Goal: Information Seeking & Learning: Learn about a topic

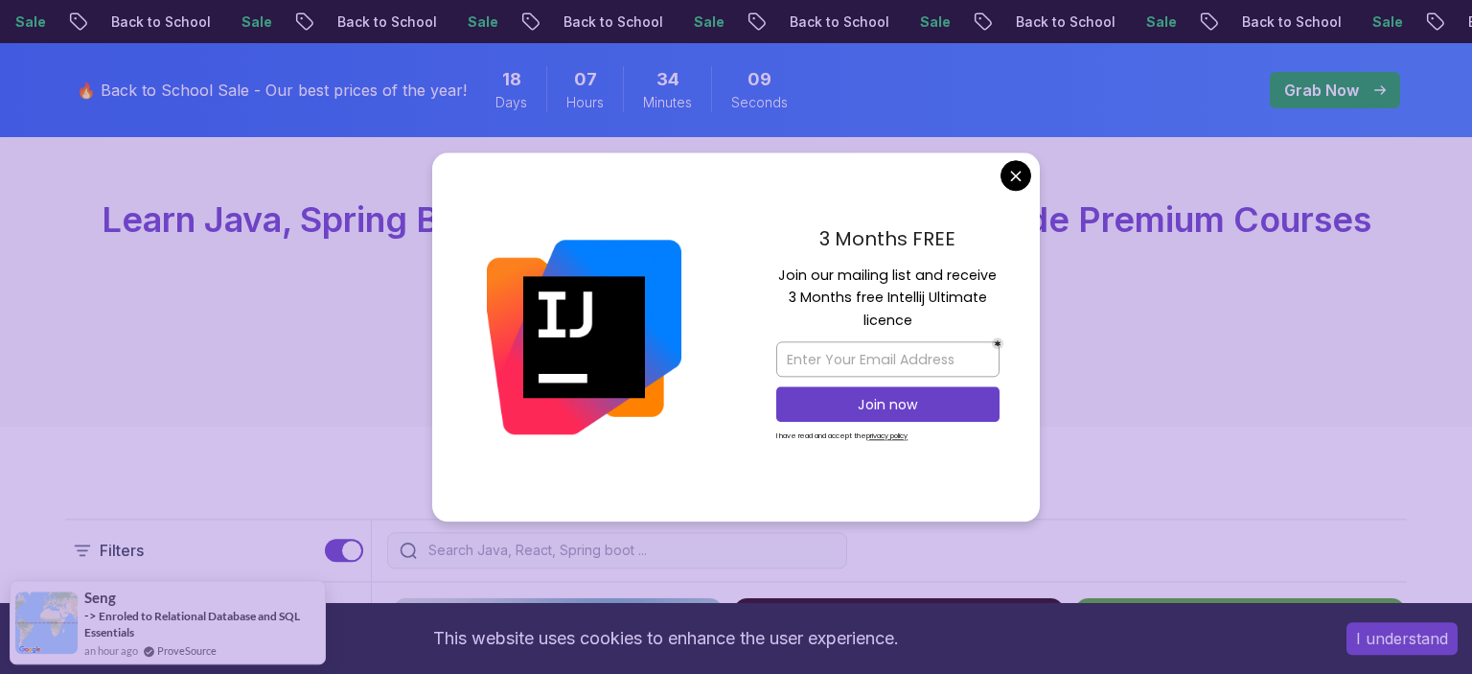
scroll to position [202, 0]
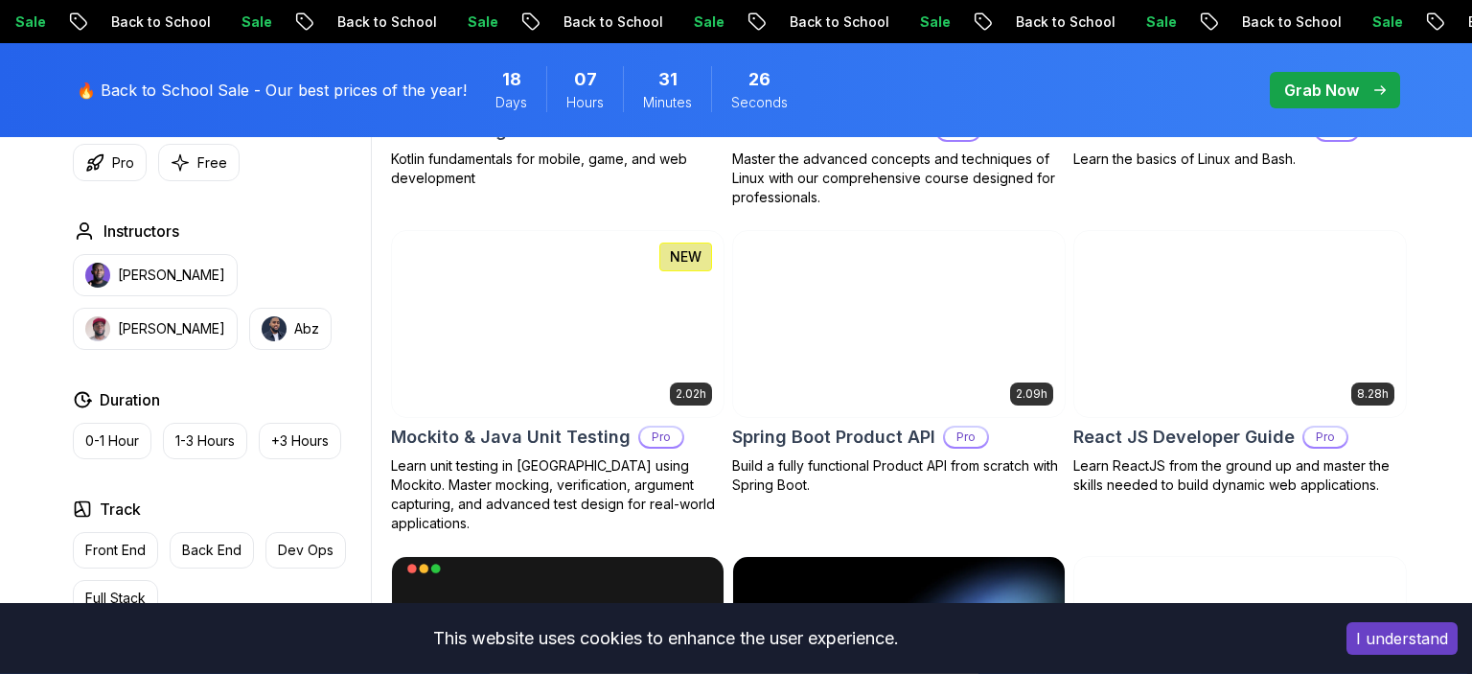
scroll to position [4149, 0]
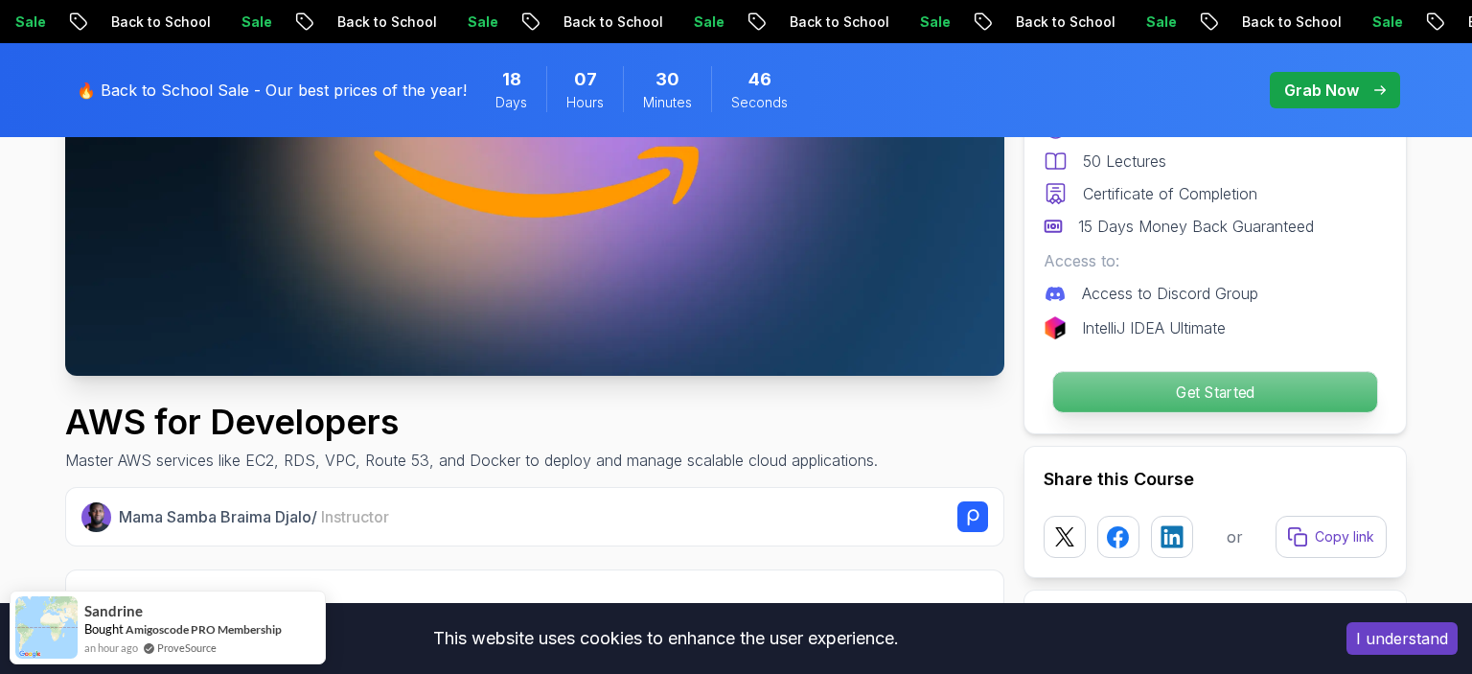
click at [1268, 378] on p "Get Started" at bounding box center [1215, 392] width 324 height 40
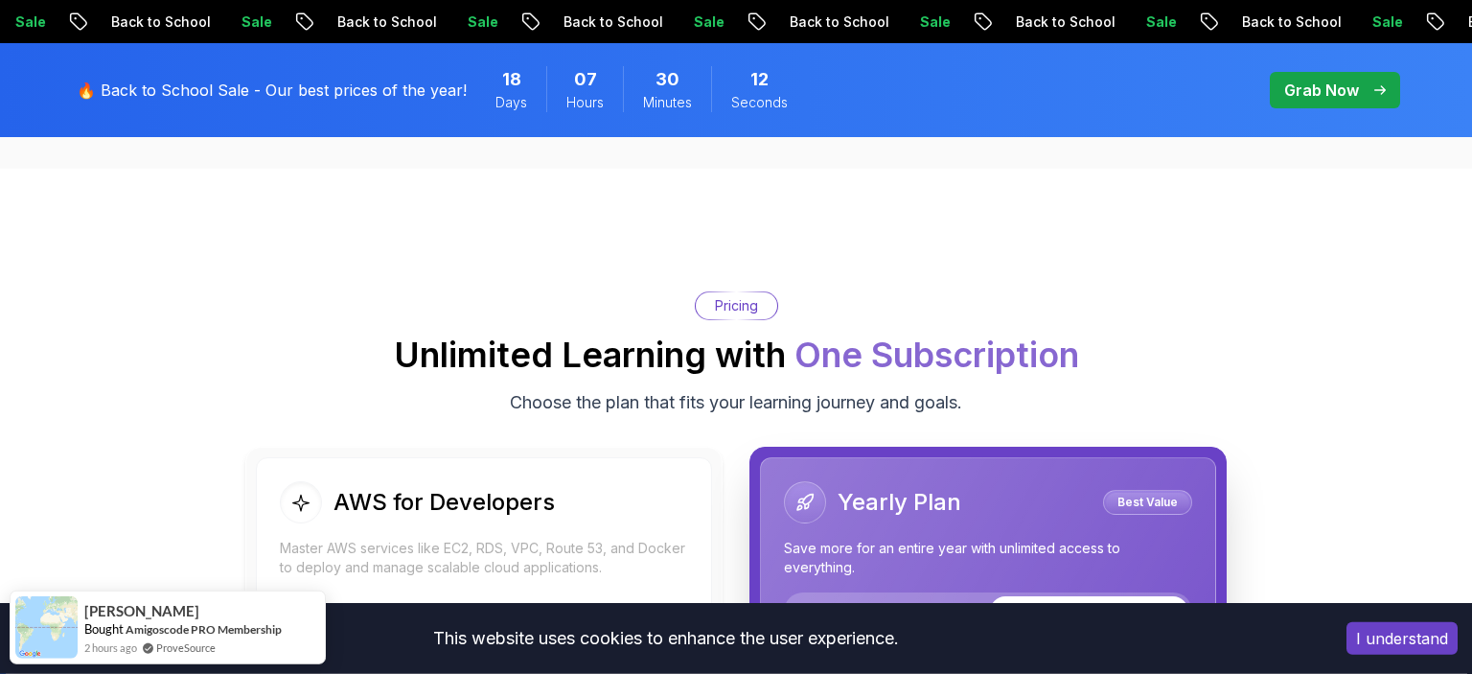
scroll to position [3834, 0]
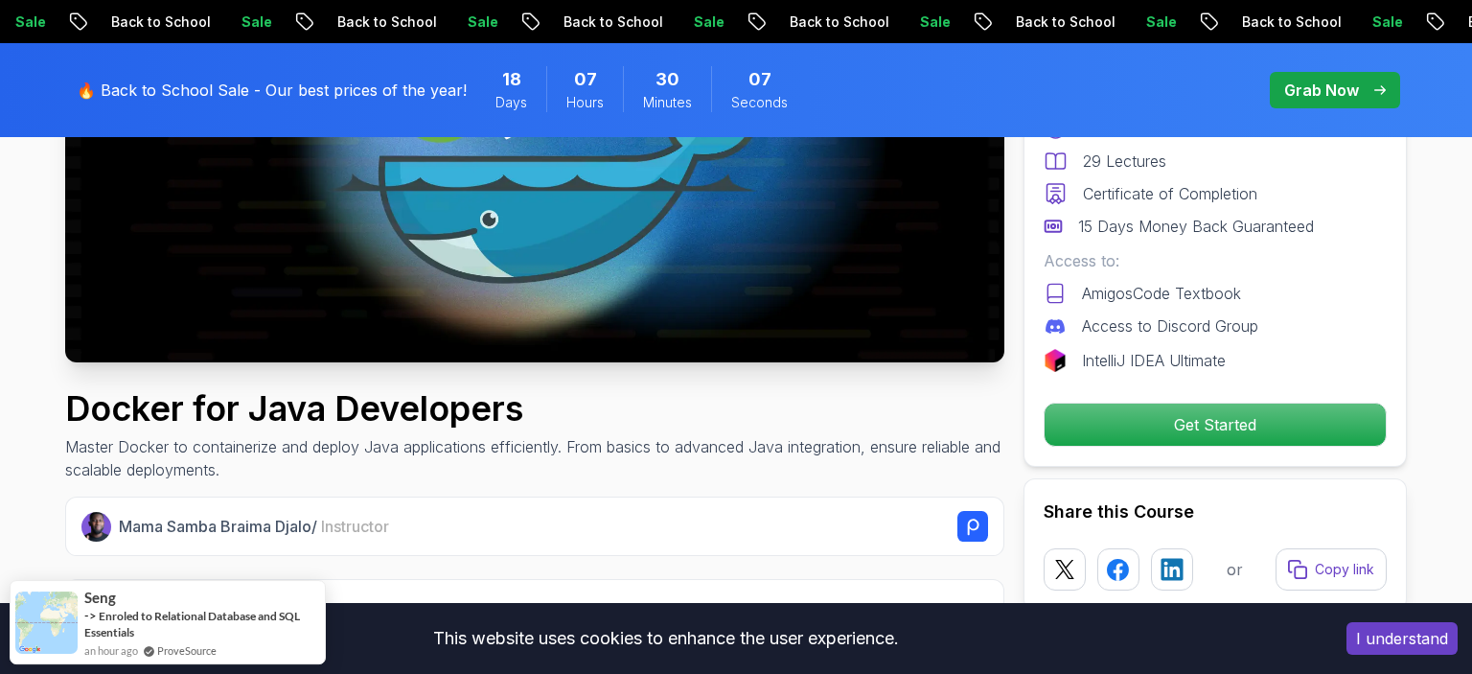
scroll to position [404, 0]
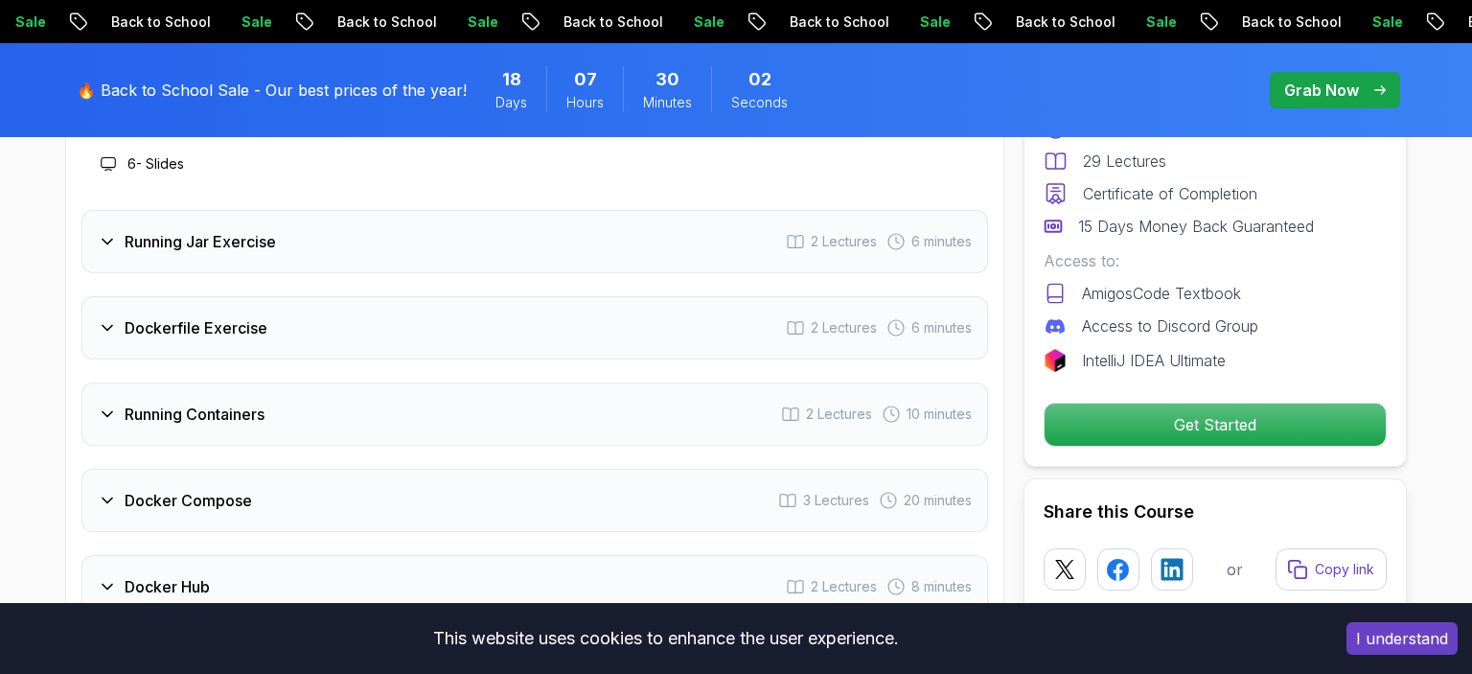
click at [1282, 410] on p "Get Started" at bounding box center [1215, 424] width 341 height 42
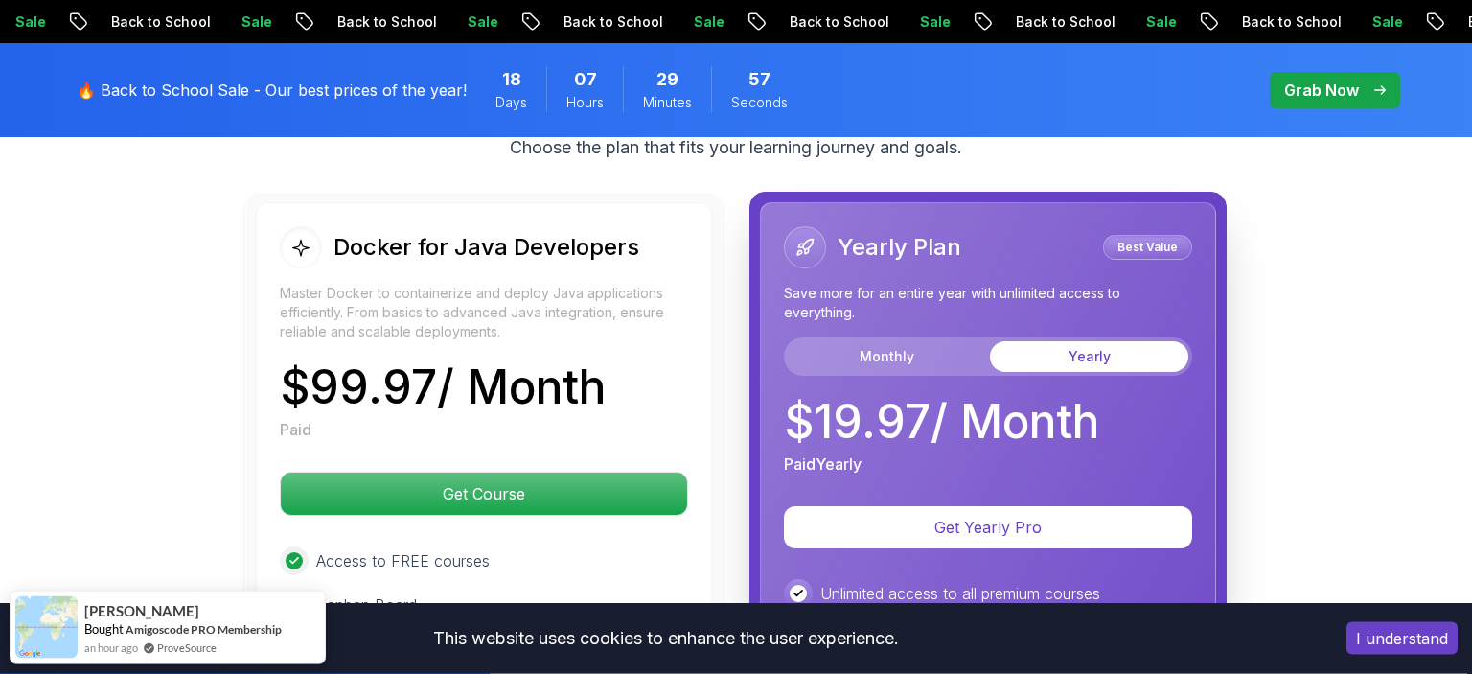
scroll to position [4023, 0]
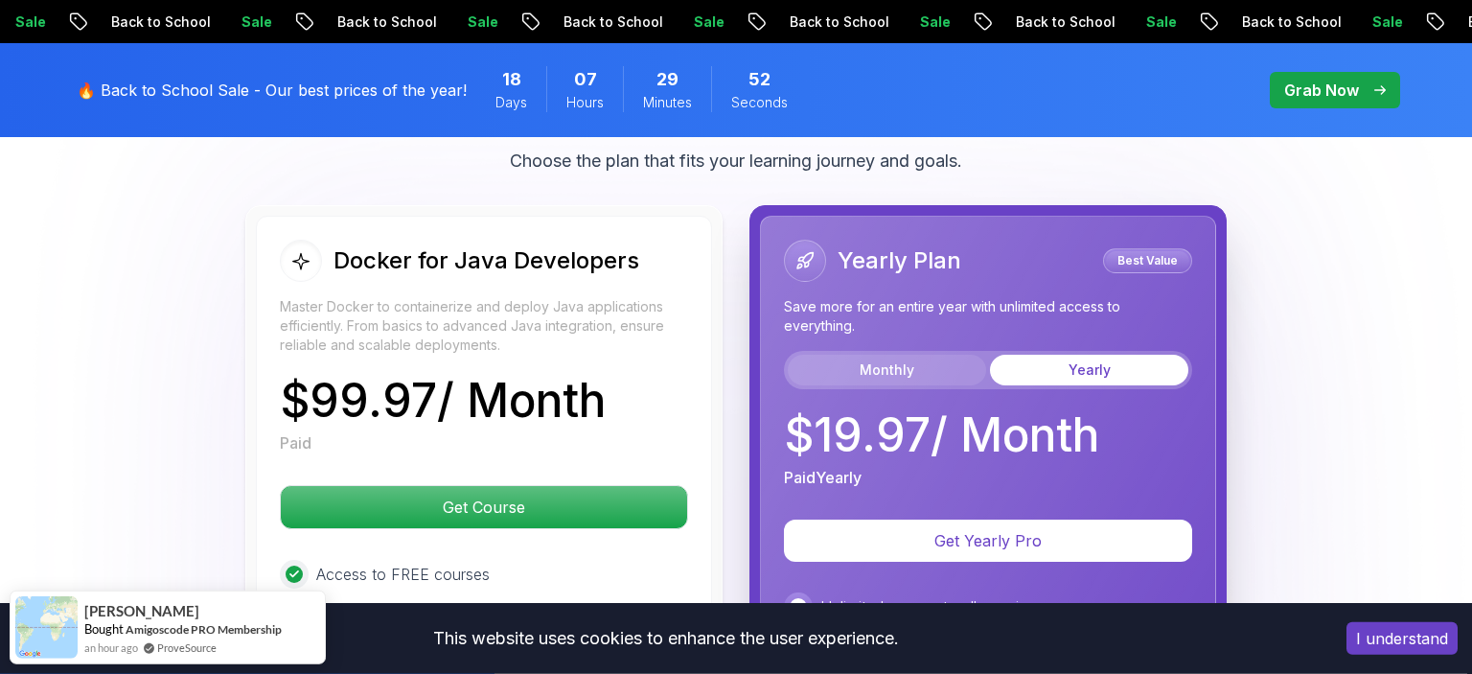
click at [942, 355] on button "Monthly" at bounding box center [887, 370] width 198 height 31
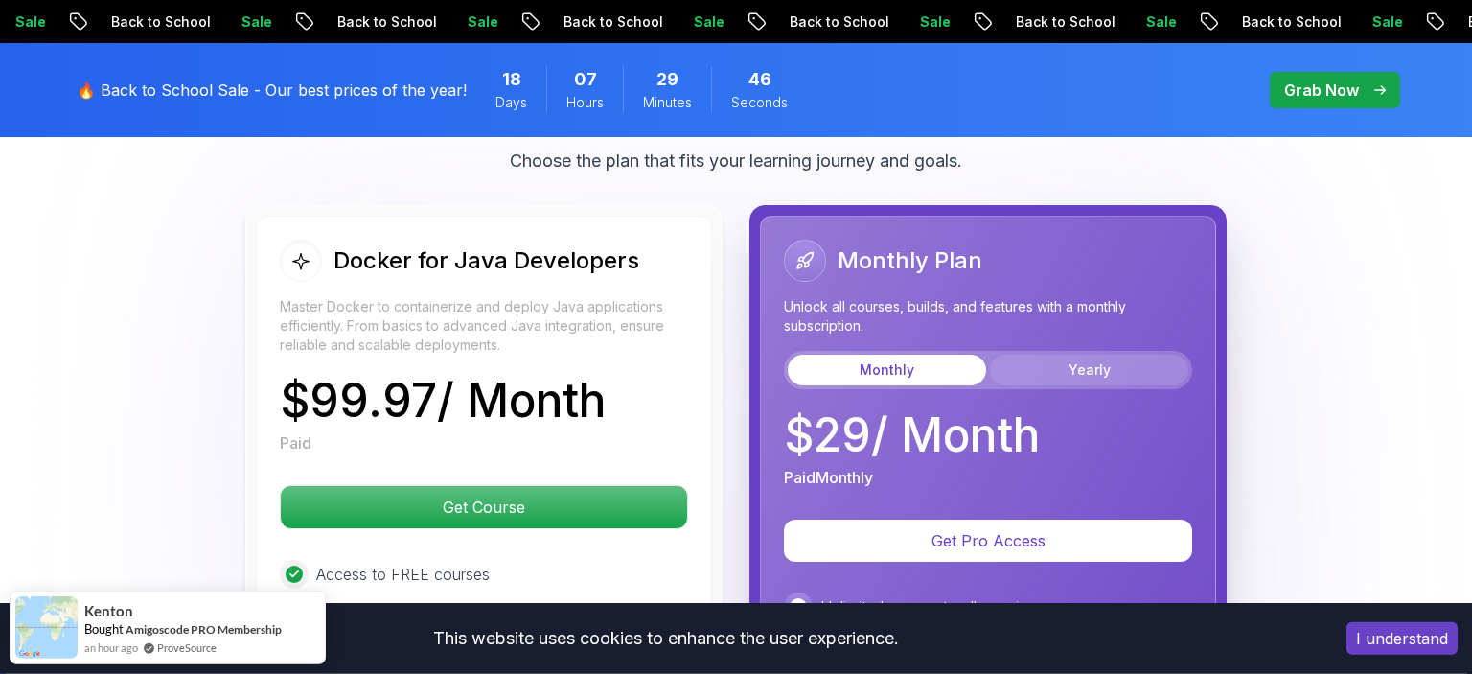
click at [1084, 355] on button "Yearly" at bounding box center [1089, 370] width 198 height 31
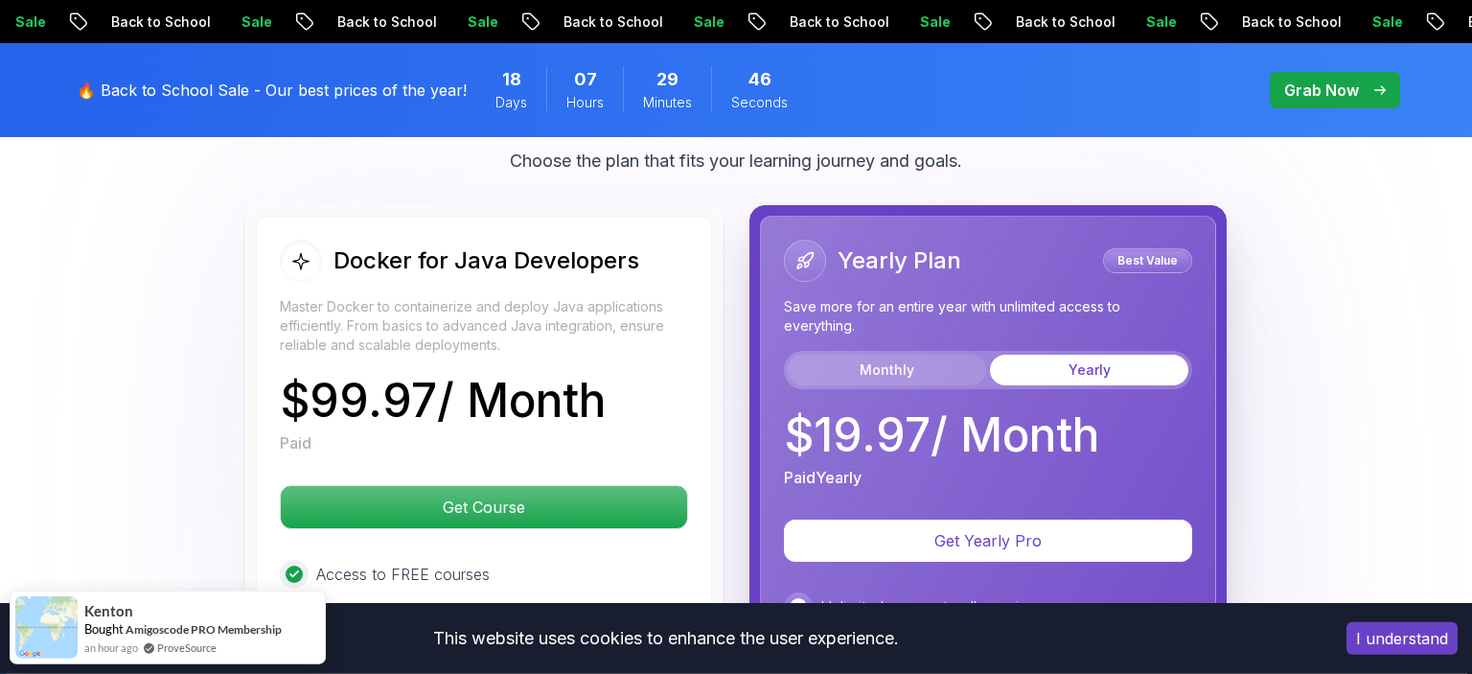
click at [933, 355] on button "Monthly" at bounding box center [887, 370] width 198 height 31
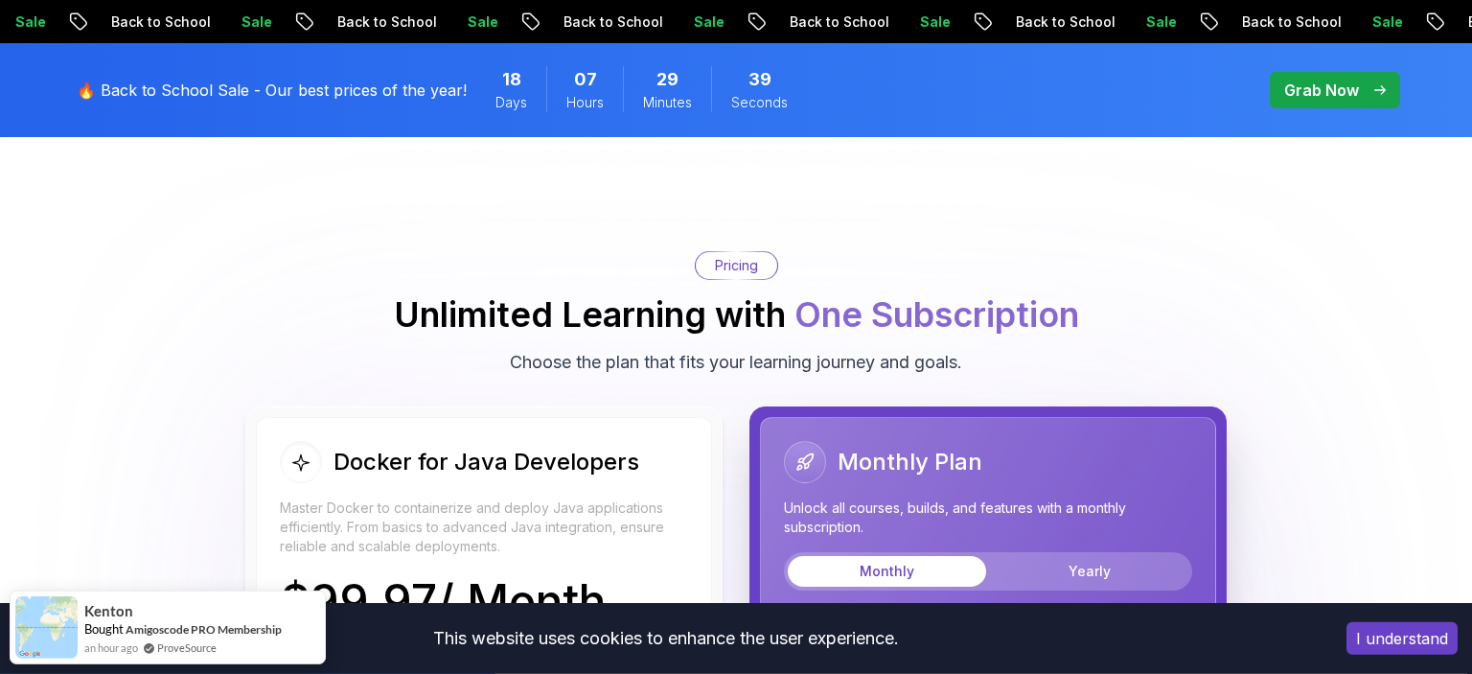
scroll to position [3922, 0]
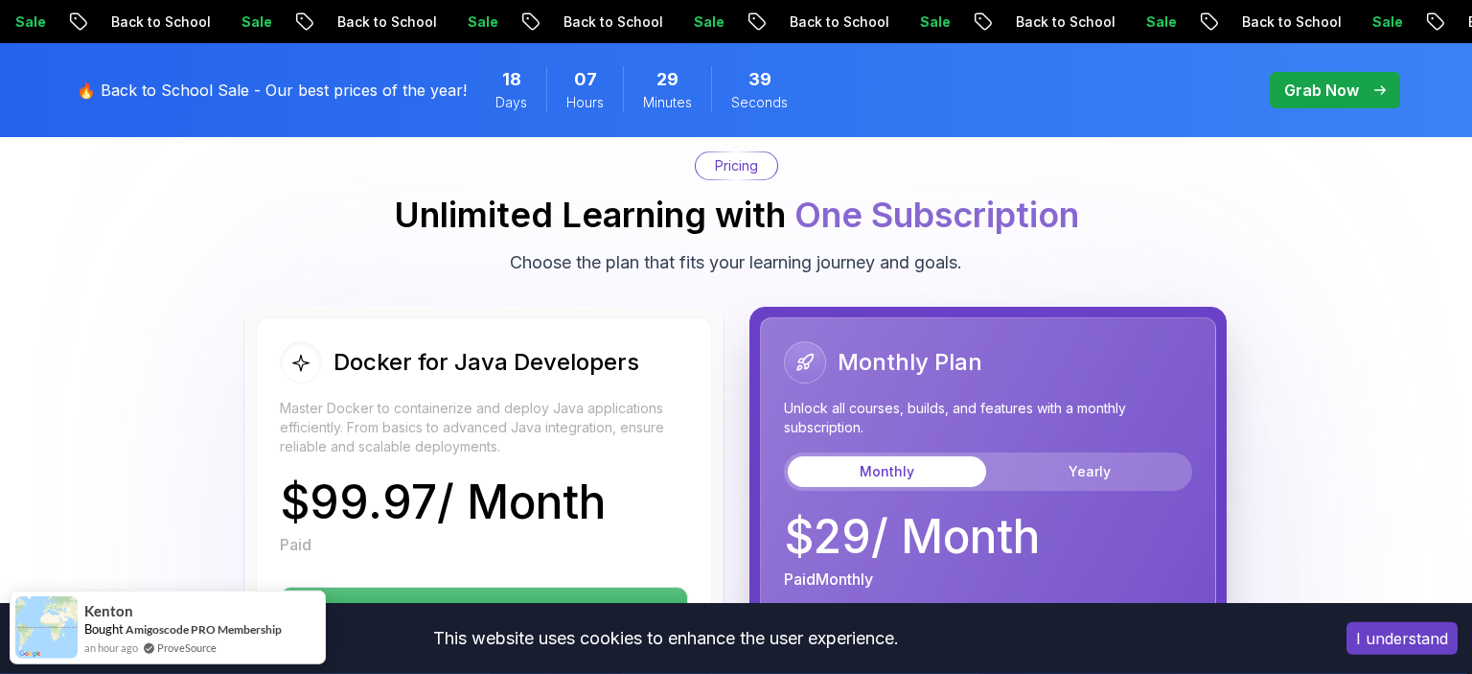
click at [1137, 452] on div "Monthly Yearly" at bounding box center [988, 471] width 408 height 38
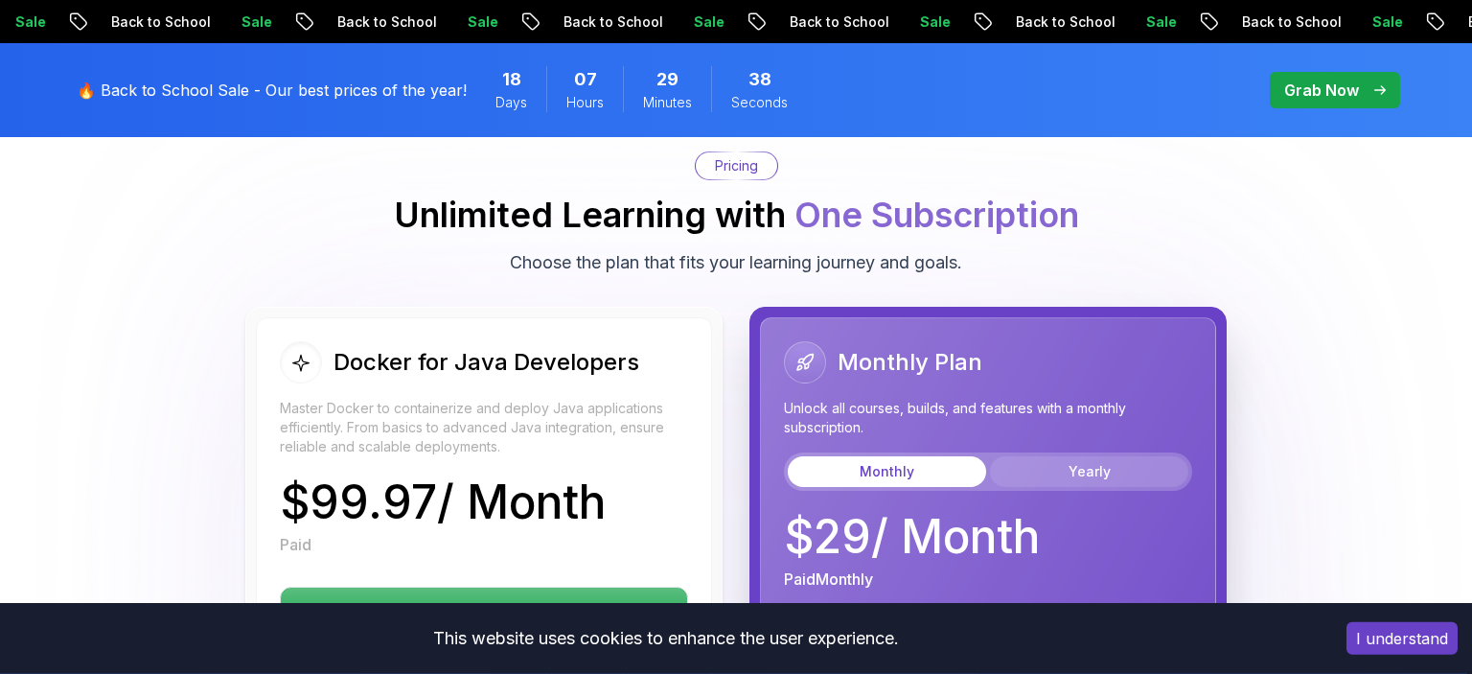
click at [1130, 456] on button "Yearly" at bounding box center [1089, 471] width 198 height 31
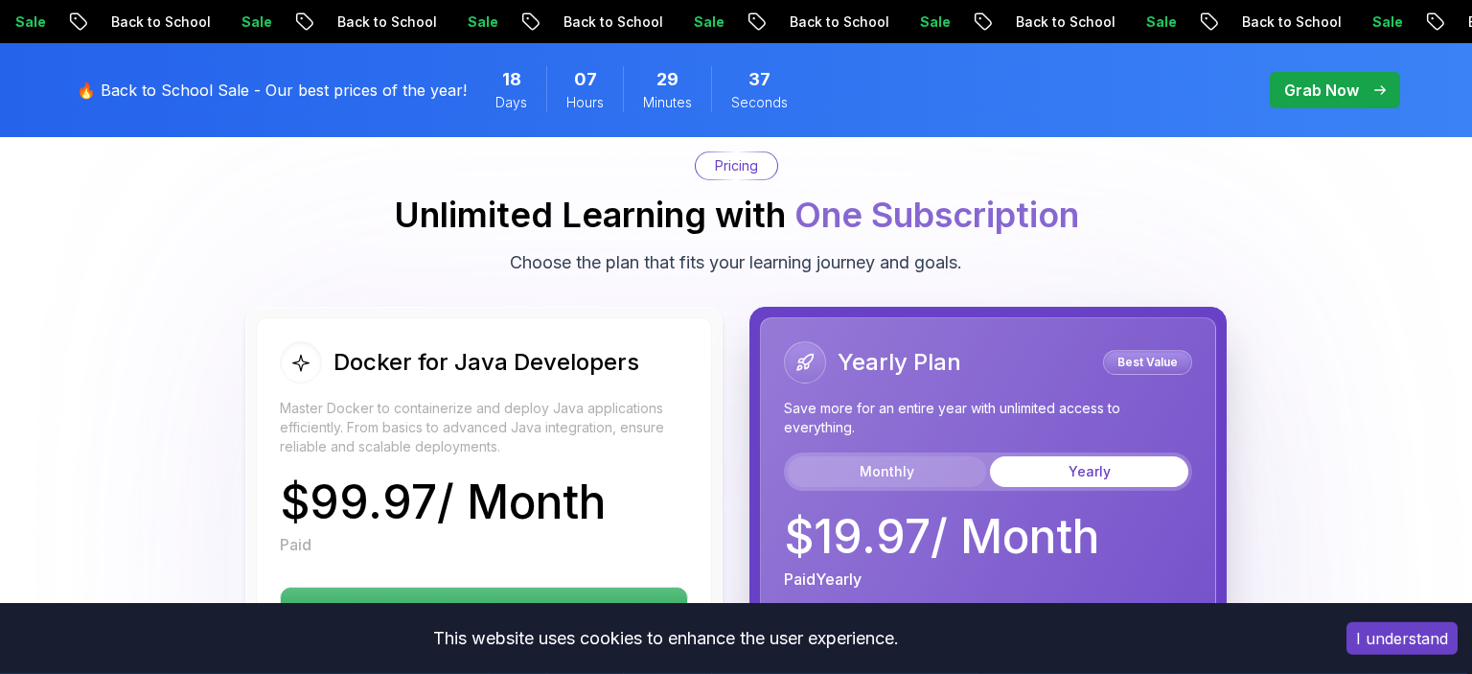
click at [959, 456] on button "Monthly" at bounding box center [887, 471] width 198 height 31
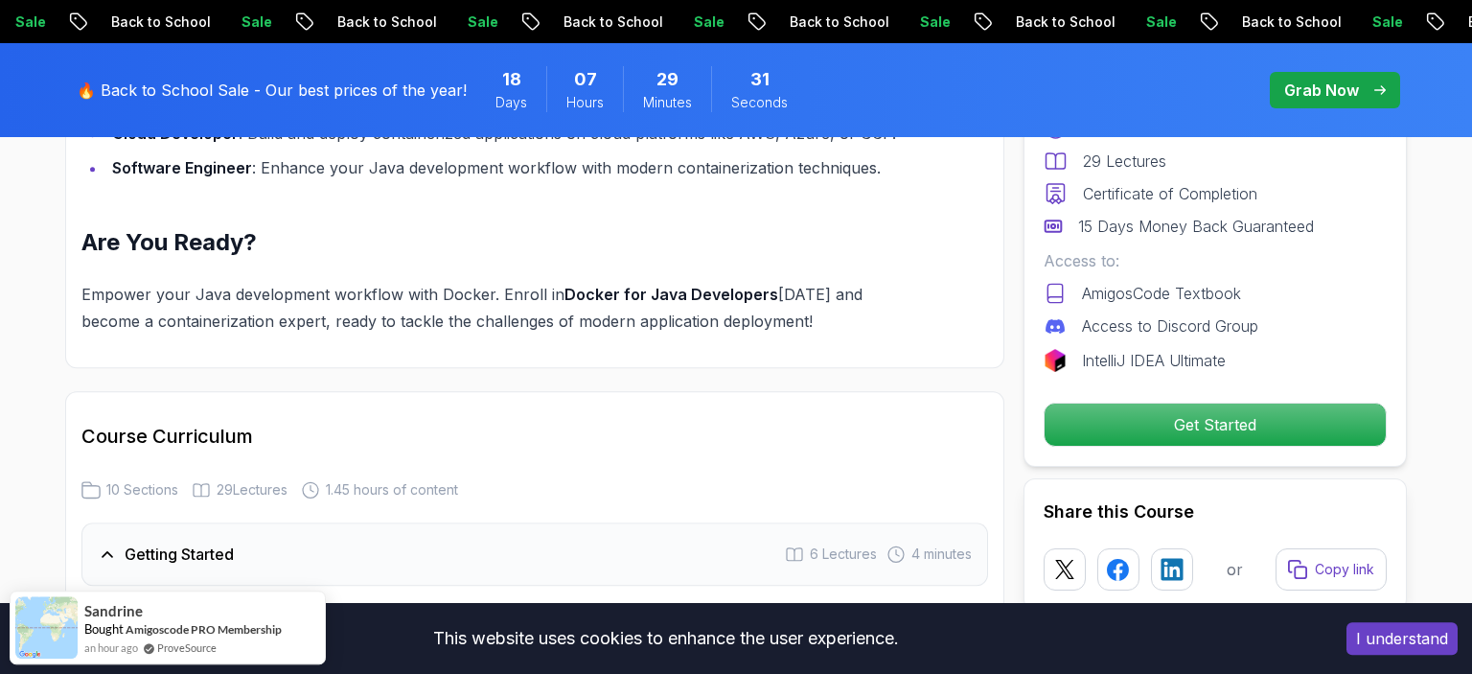
scroll to position [2101, 0]
